Goal: Check status: Check status

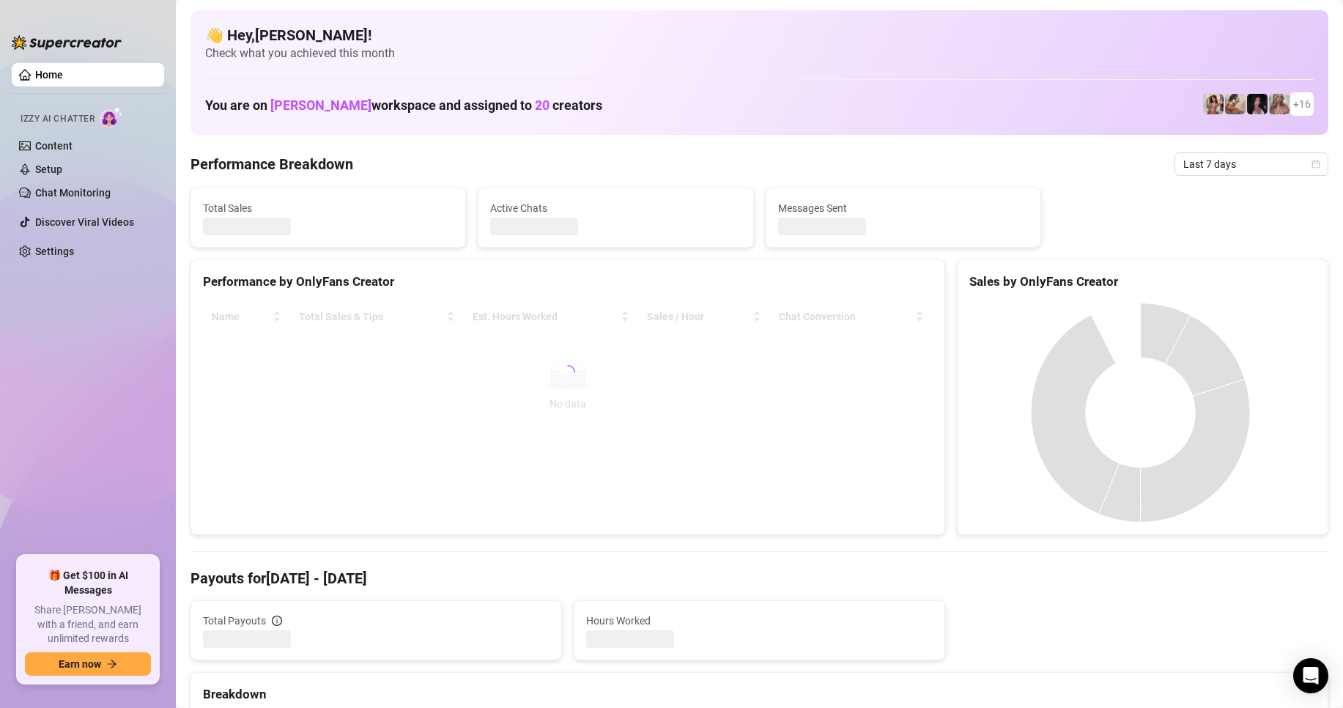
click at [1221, 159] on span "Last 7 days" at bounding box center [1251, 164] width 136 height 22
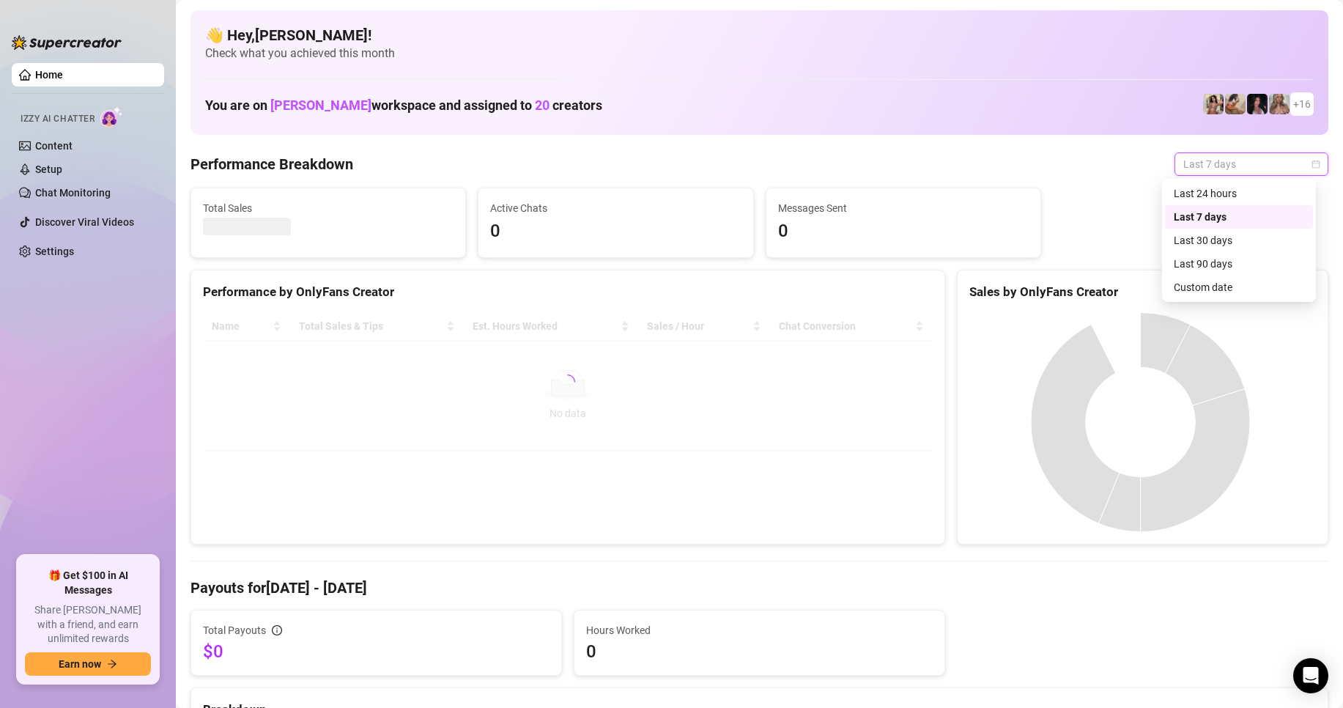
click at [1210, 300] on div at bounding box center [1143, 421] width 370 height 243
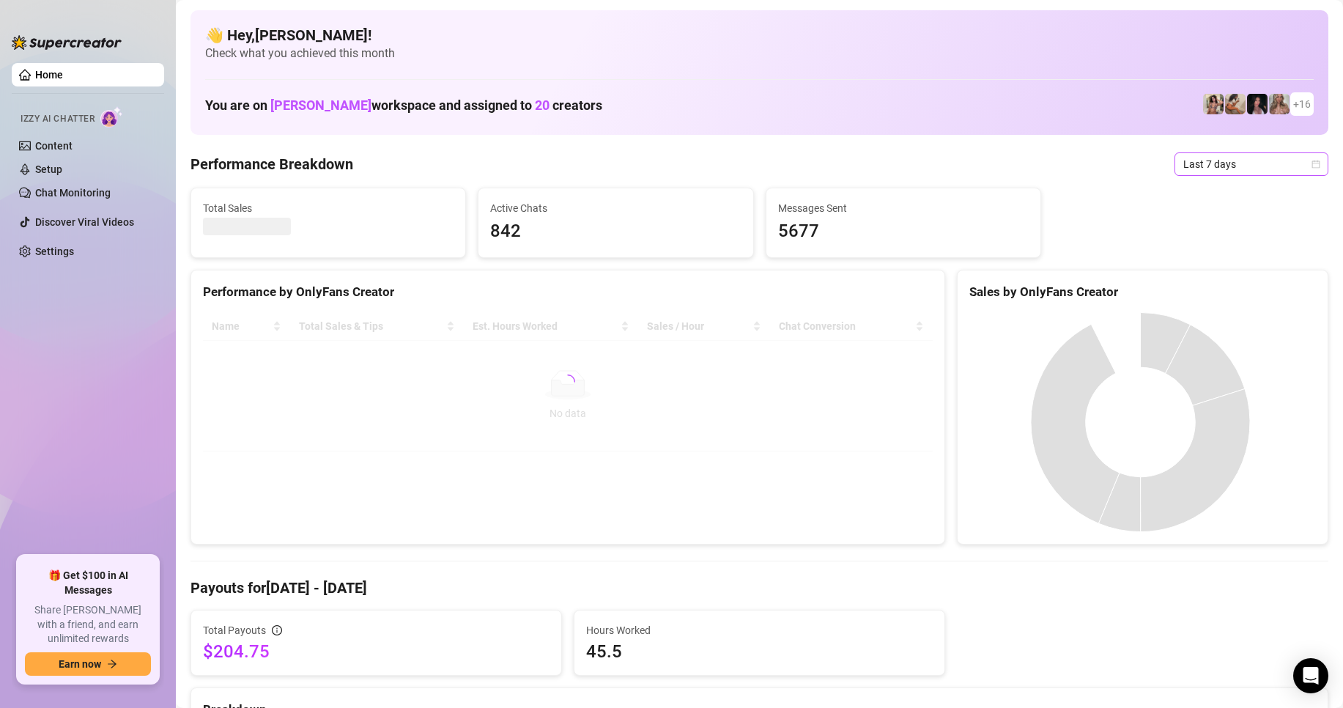
click at [1187, 161] on span "Last 7 days" at bounding box center [1251, 164] width 136 height 22
click at [1227, 285] on div "Custom date" at bounding box center [1239, 287] width 130 height 16
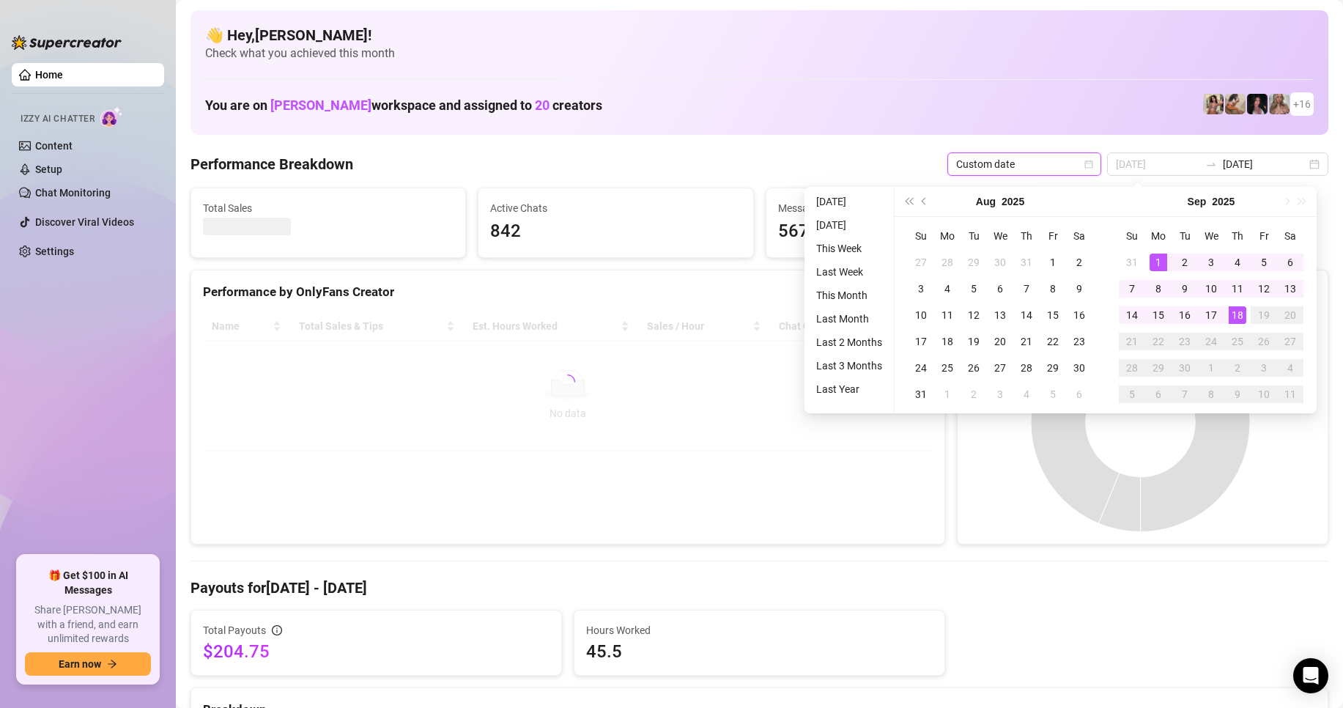
type input "[DATE]"
click at [1165, 259] on div "1" at bounding box center [1159, 263] width 18 height 18
type input "[DATE]"
click at [1239, 317] on div "18" at bounding box center [1238, 315] width 18 height 18
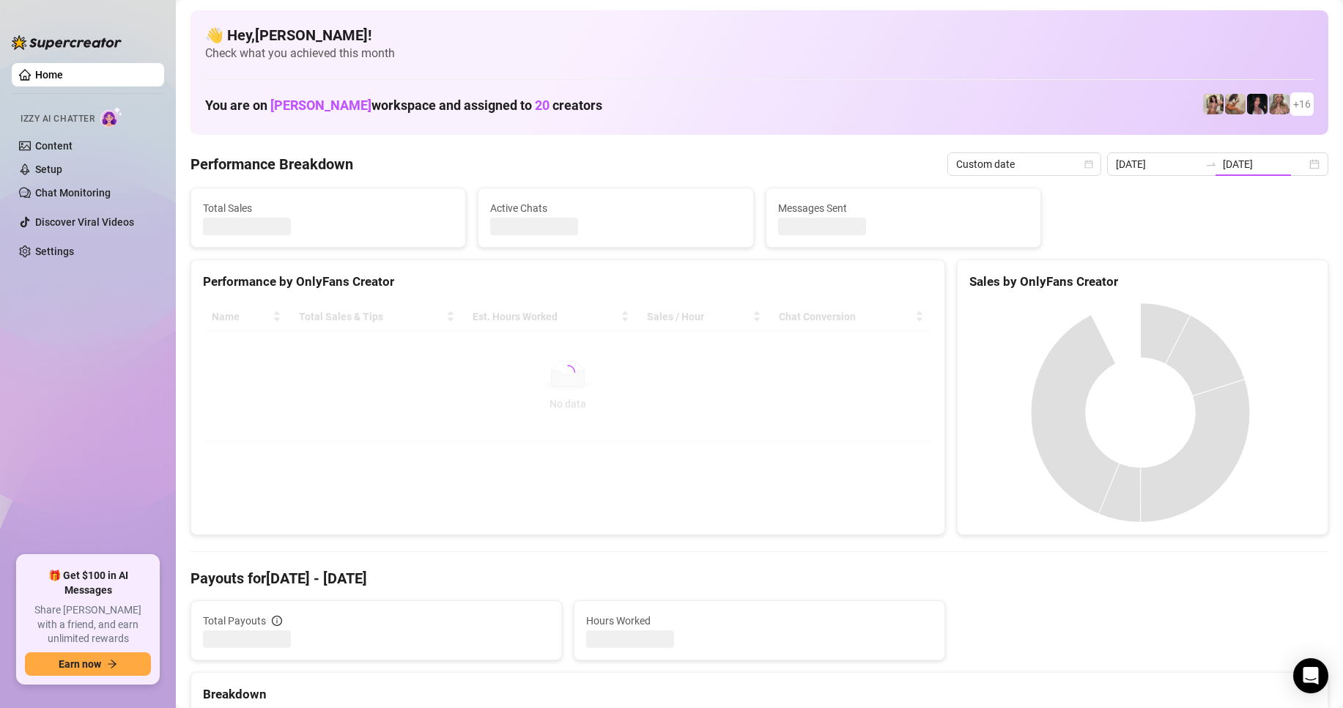
type input "[DATE]"
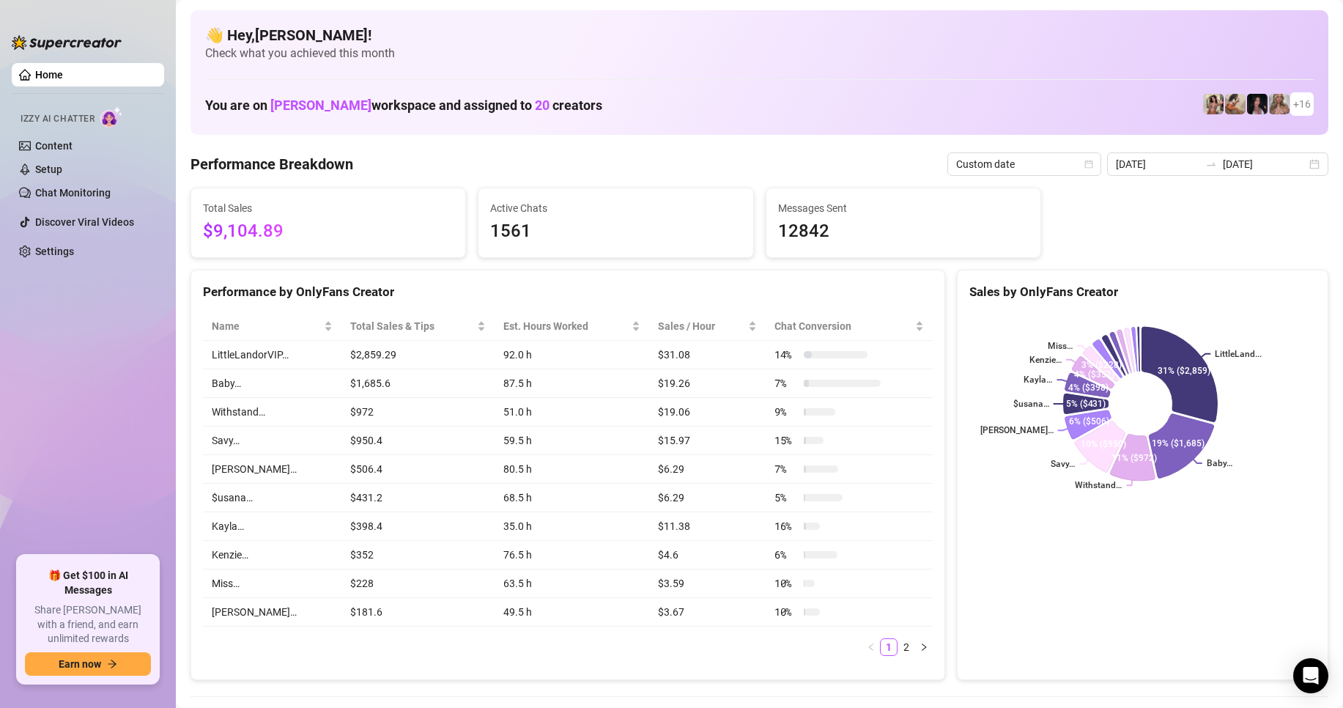
click at [1012, 575] on div "Sales by OnlyFans Creator LittleLand... Baby… Withstand… Savy… [PERSON_NAME]… $…" at bounding box center [1142, 475] width 371 height 411
click at [958, 301] on div "LittleLand... Baby… Withstand… Savy… [PERSON_NAME]… $usana… [GEOGRAPHIC_DATA]… …" at bounding box center [1143, 403] width 370 height 207
click at [1223, 166] on input "[DATE]" at bounding box center [1265, 164] width 84 height 16
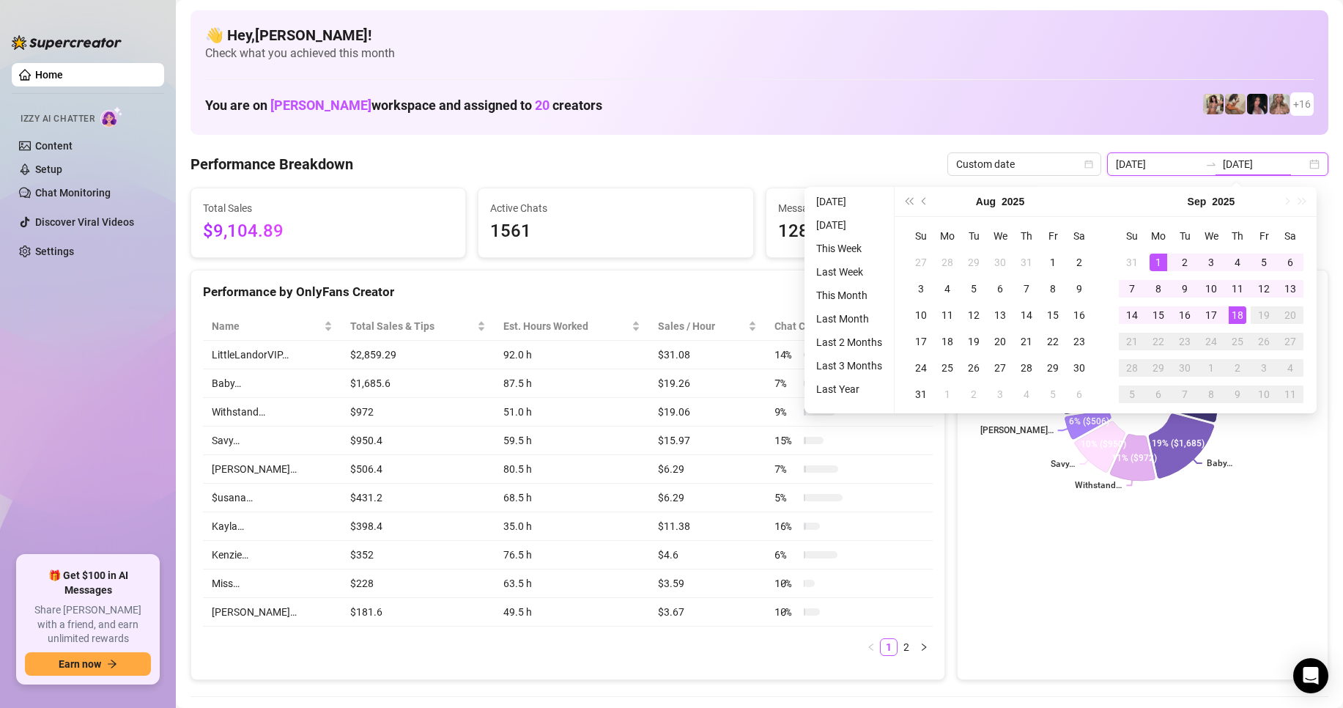
type input "[DATE]"
click at [1235, 322] on div "18" at bounding box center [1238, 315] width 18 height 18
click at [1235, 321] on div "18" at bounding box center [1238, 315] width 18 height 18
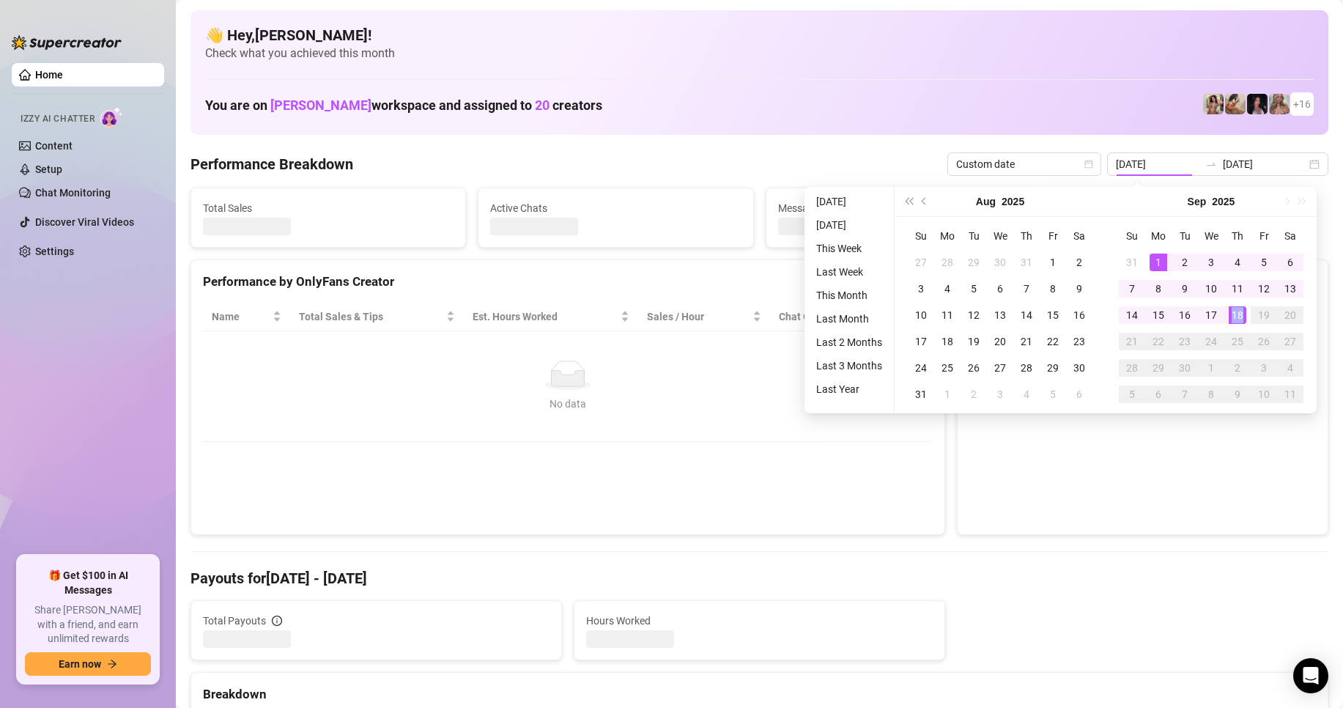
type input "[DATE]"
